Goal: Task Accomplishment & Management: Manage account settings

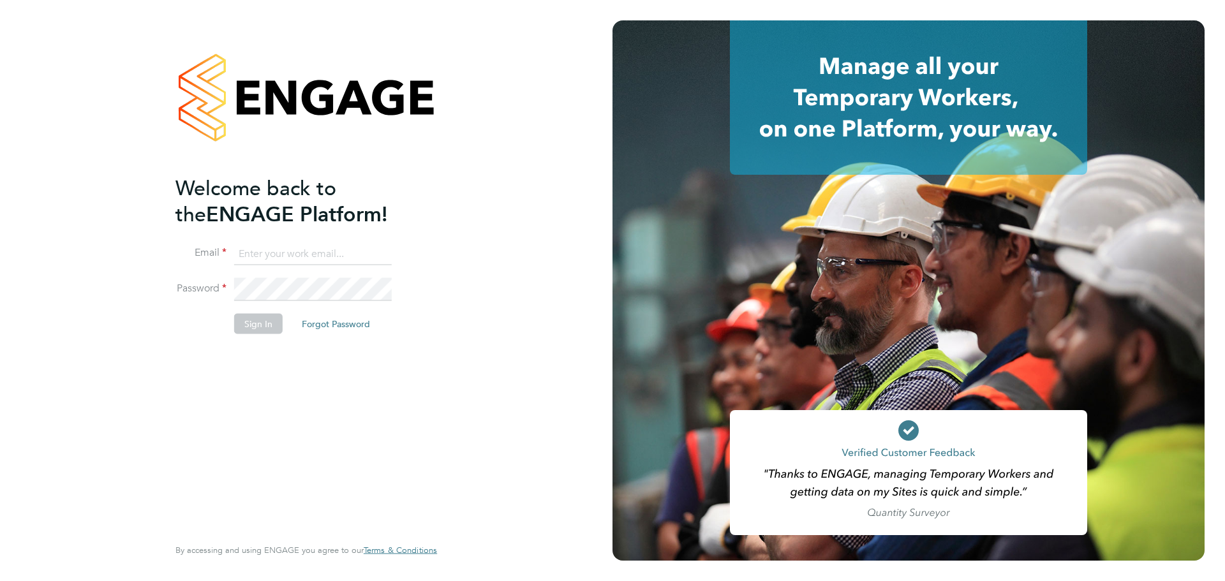
click at [295, 253] on input at bounding box center [313, 253] width 158 height 23
type input "matt.hadden@morgansindall.com"
click at [252, 318] on button "Sign In" at bounding box center [258, 323] width 48 height 20
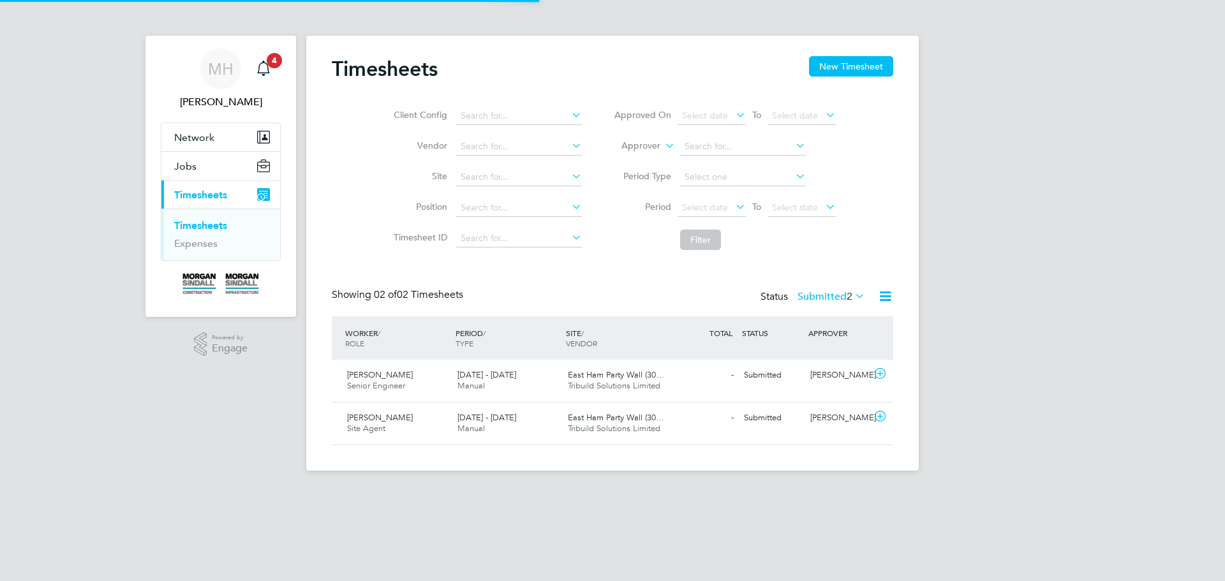
scroll to position [33, 111]
click at [401, 388] on span "Senior Engineer" at bounding box center [376, 385] width 58 height 11
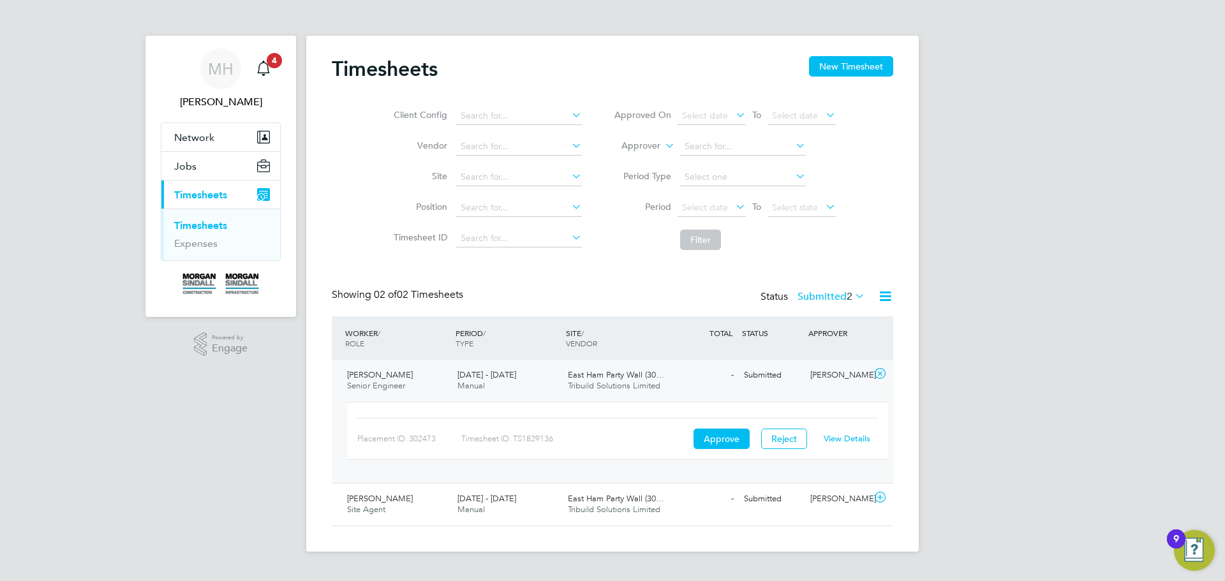
click at [842, 439] on link "View Details" at bounding box center [846, 438] width 47 height 11
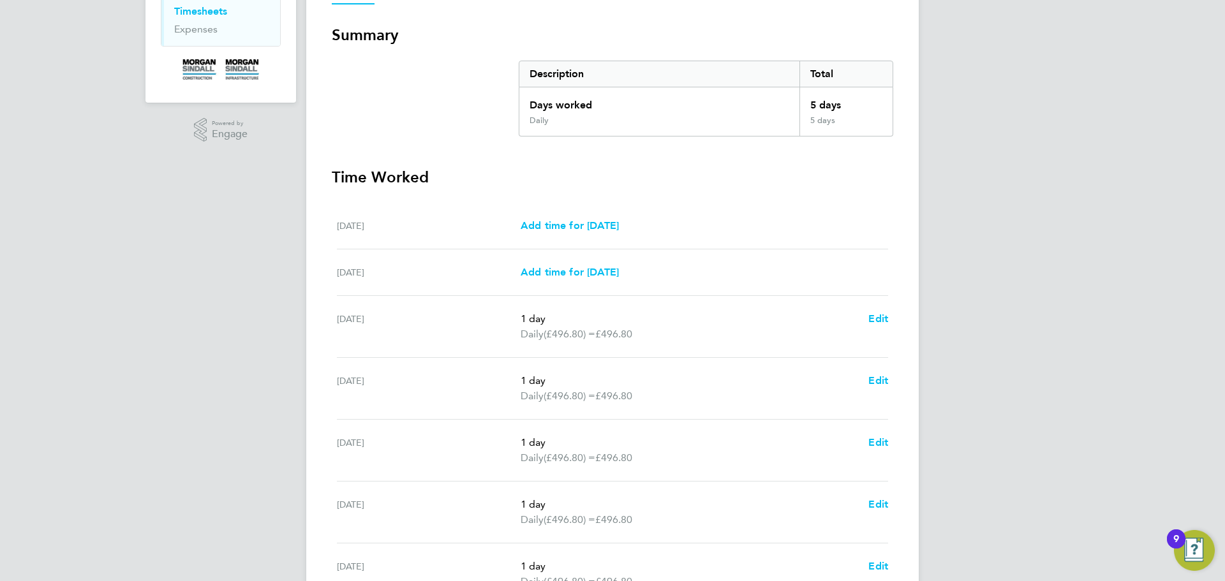
scroll to position [351, 0]
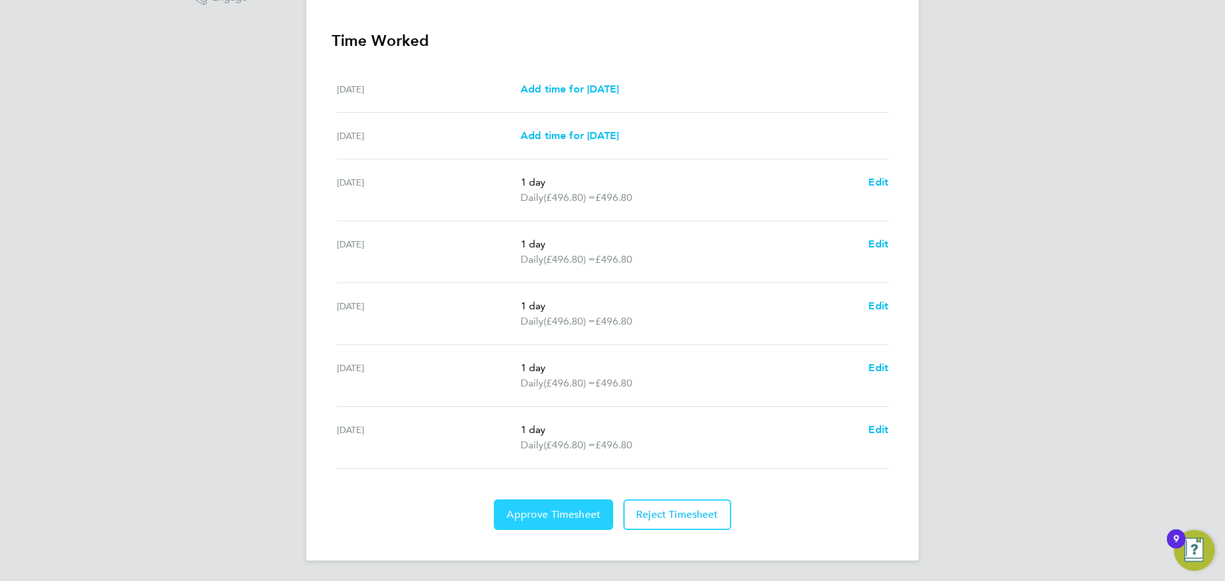
click at [569, 520] on span "Approve Timesheet" at bounding box center [553, 514] width 94 height 13
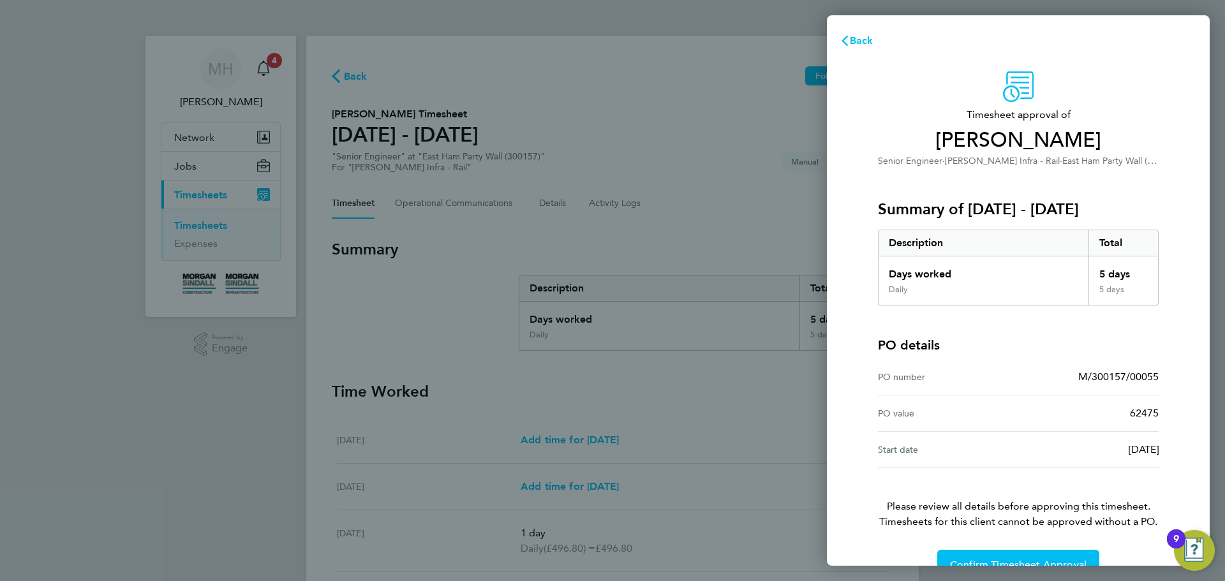
scroll to position [30, 0]
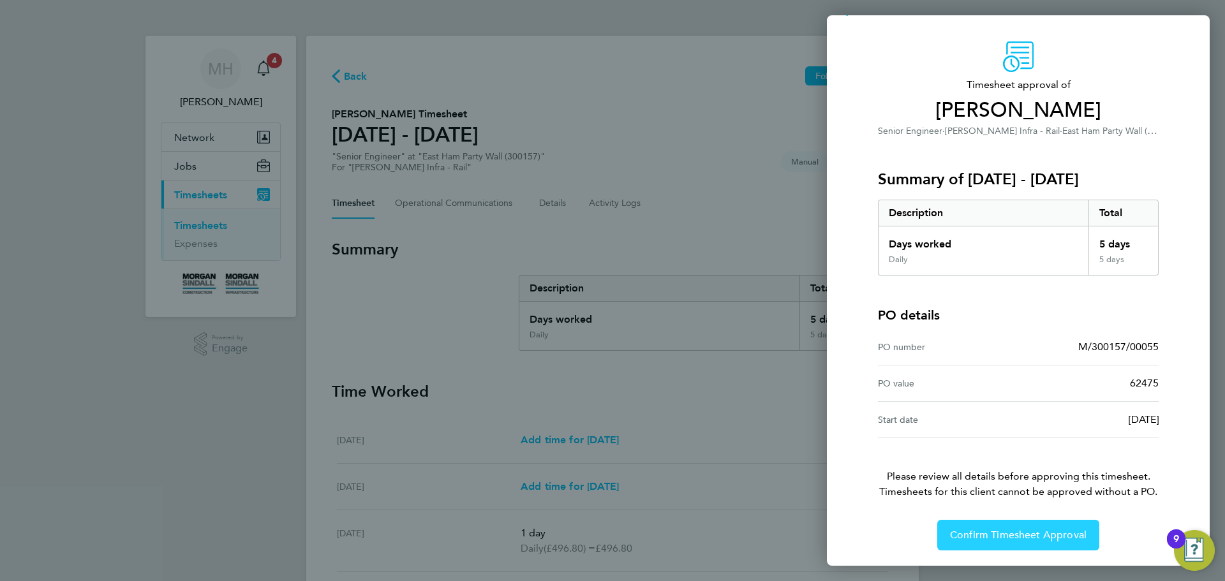
click at [978, 535] on span "Confirm Timesheet Approval" at bounding box center [1018, 535] width 136 height 13
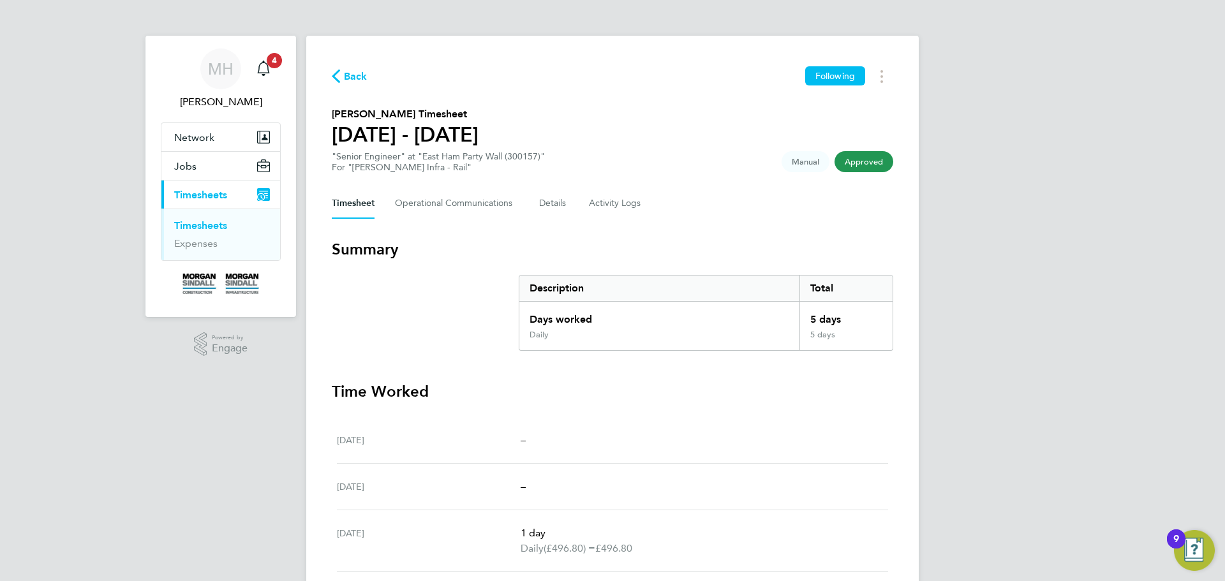
click at [212, 223] on link "Timesheets" at bounding box center [200, 225] width 53 height 12
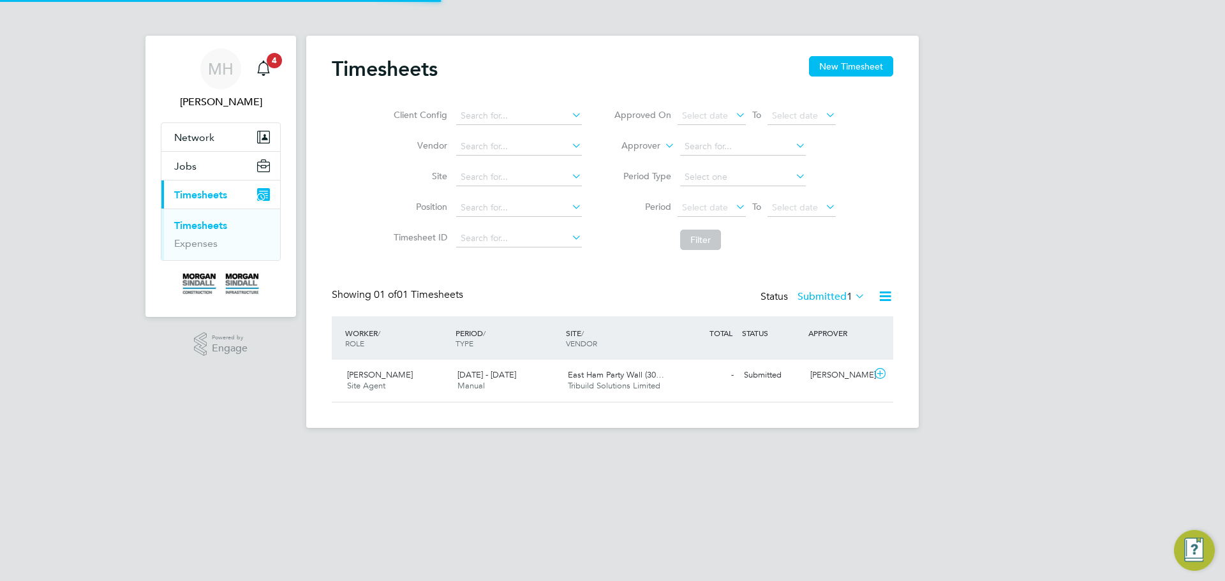
scroll to position [33, 111]
click at [427, 375] on div "[PERSON_NAME] Site Agent [DATE] - [DATE]" at bounding box center [397, 381] width 110 height 32
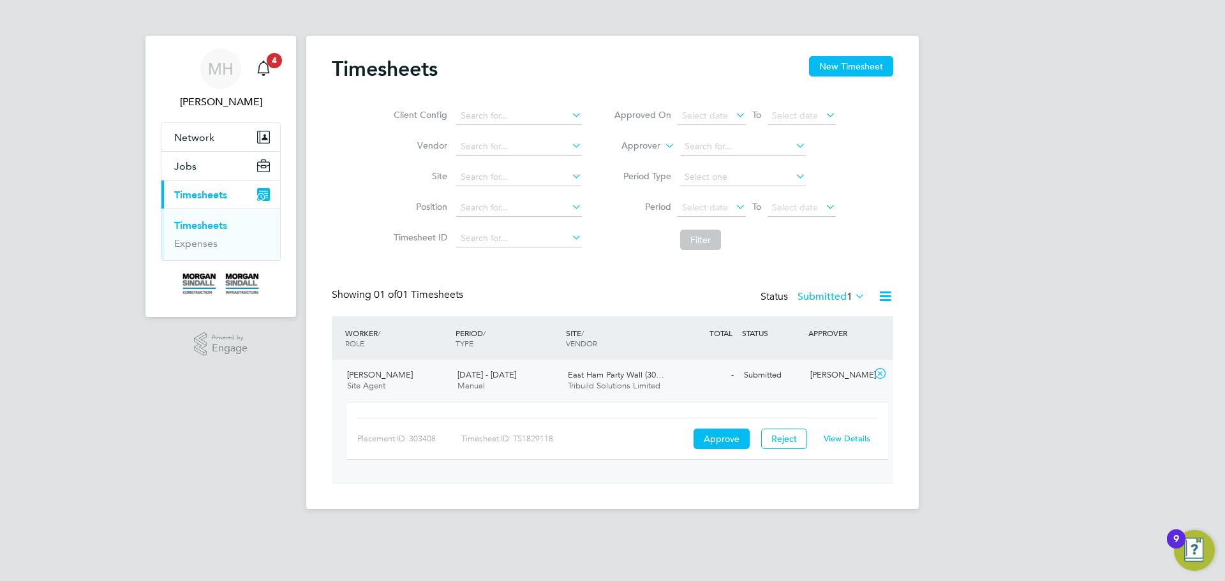
click at [841, 436] on link "View Details" at bounding box center [846, 438] width 47 height 11
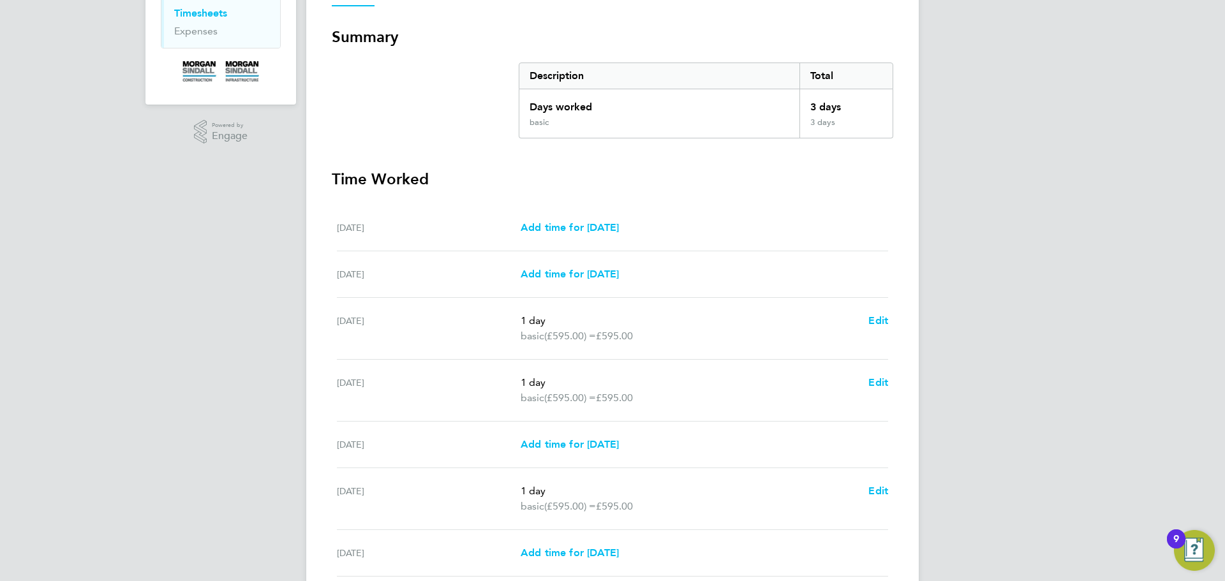
scroll to position [320, 0]
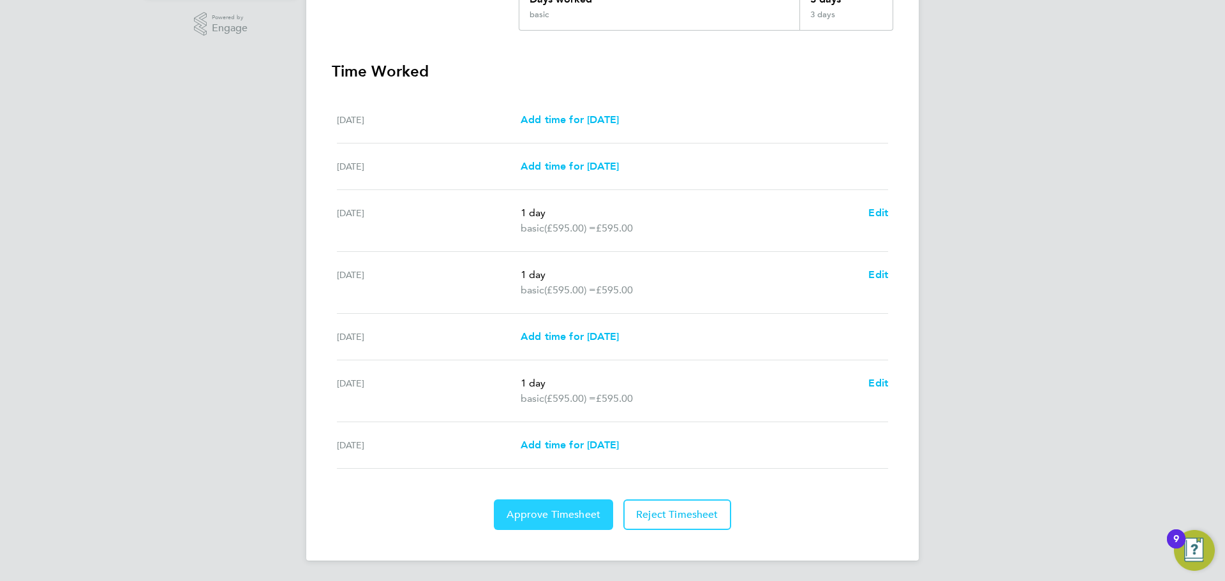
click at [569, 508] on span "Approve Timesheet" at bounding box center [553, 514] width 94 height 13
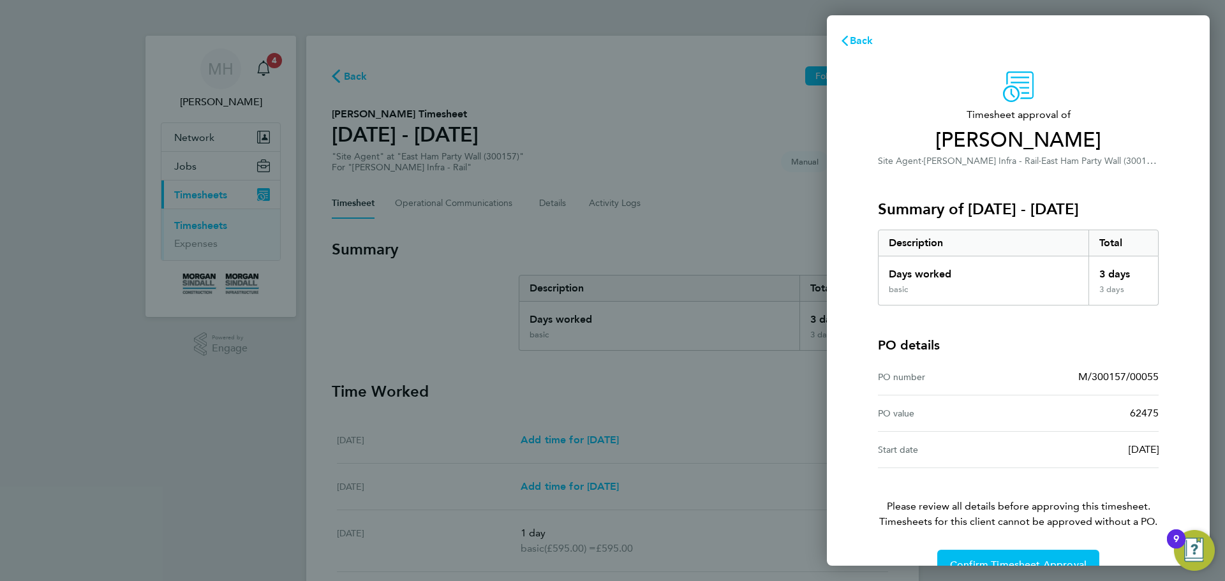
scroll to position [30, 0]
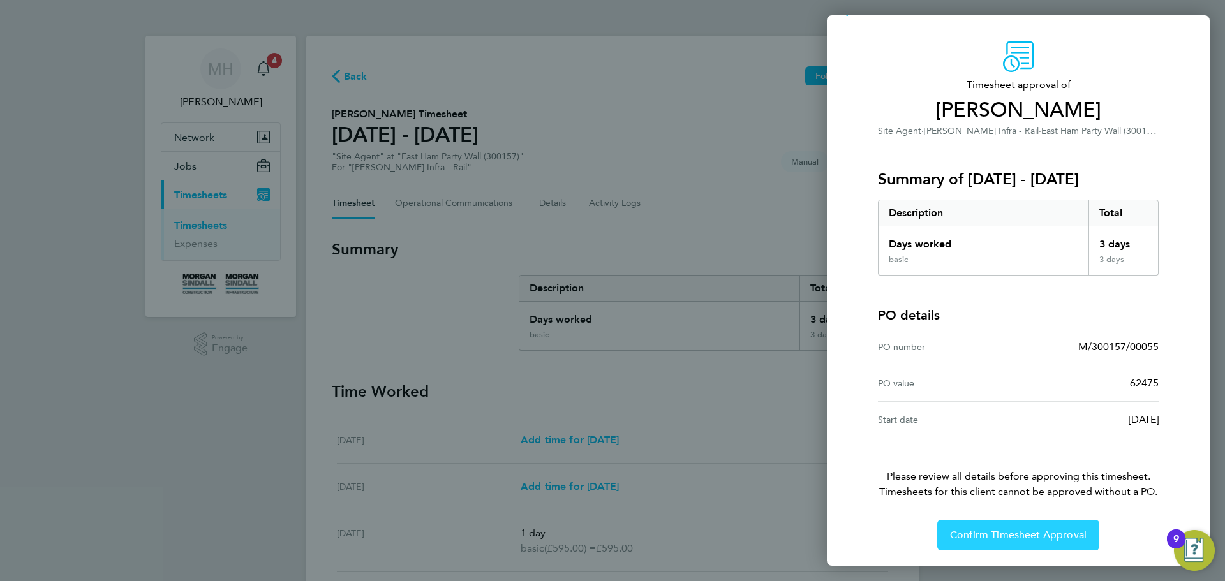
click at [1003, 532] on span "Confirm Timesheet Approval" at bounding box center [1018, 535] width 136 height 13
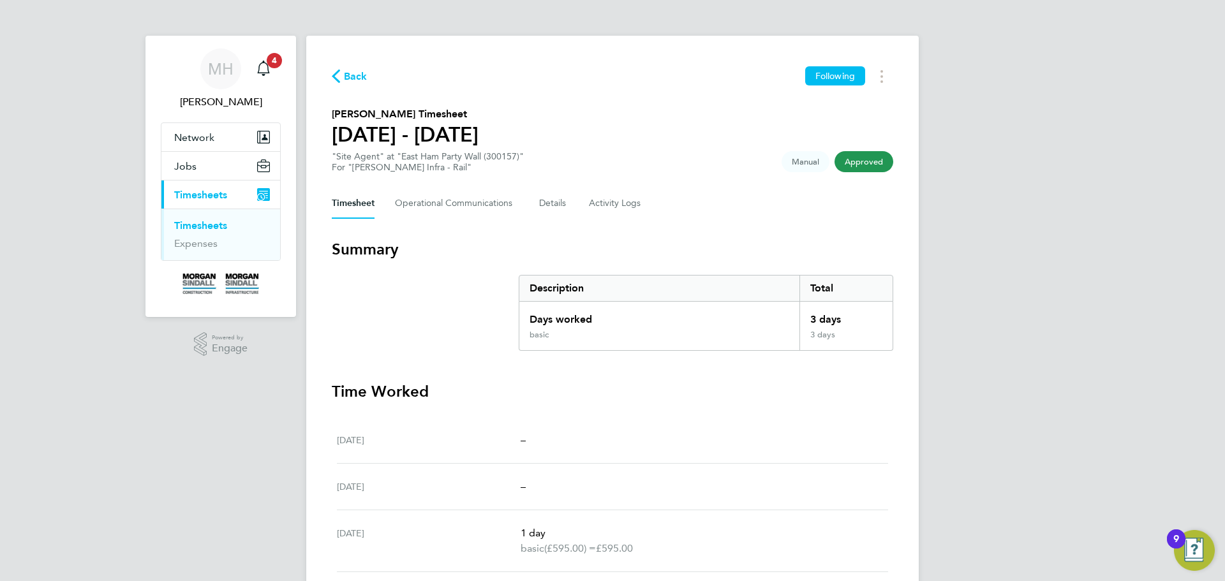
click at [221, 222] on link "Timesheets" at bounding box center [200, 225] width 53 height 12
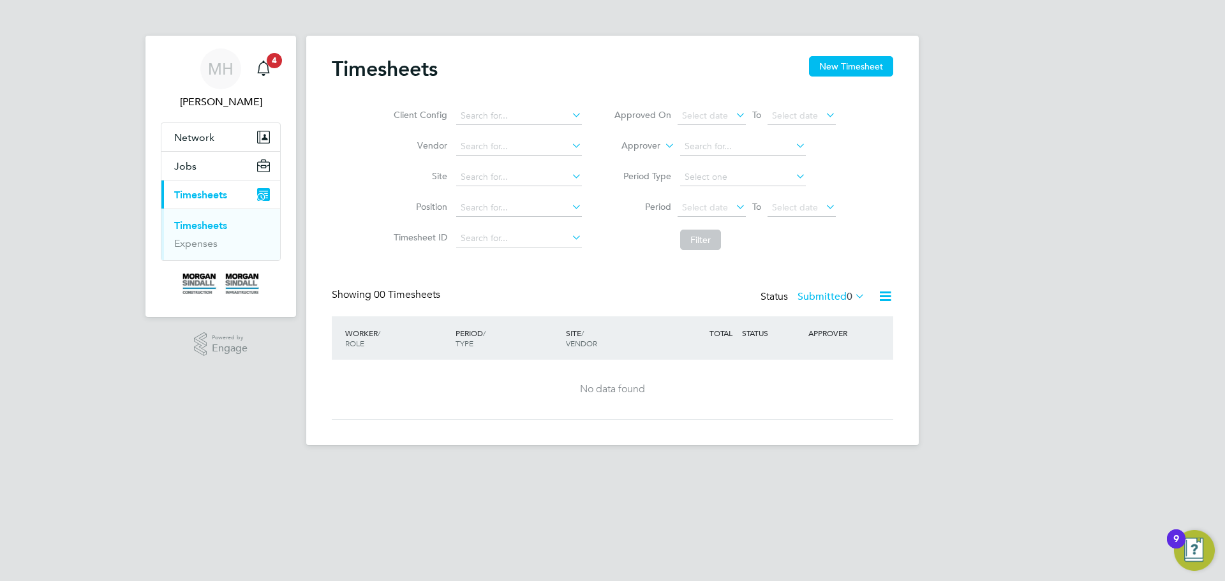
click at [207, 223] on link "Timesheets" at bounding box center [200, 225] width 53 height 12
